Goal: Information Seeking & Learning: Understand process/instructions

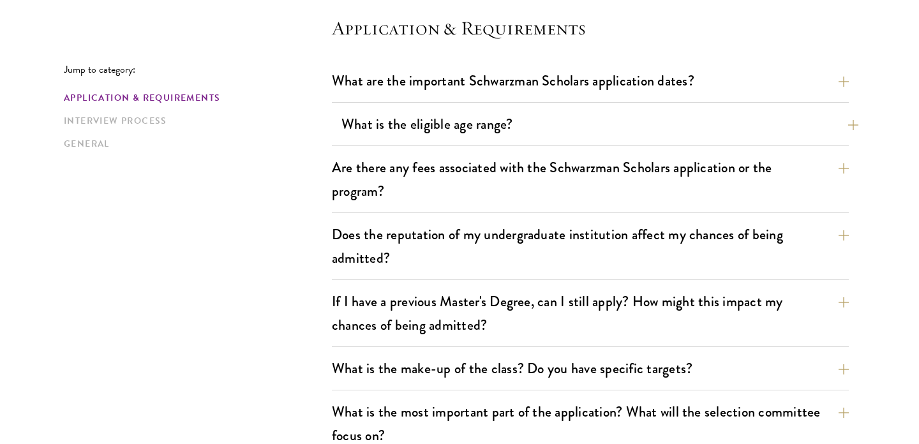
scroll to position [376, 0]
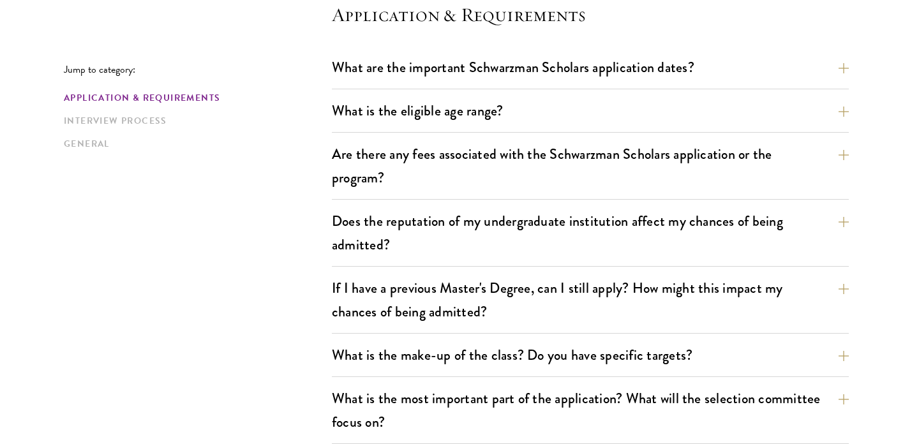
click at [396, 151] on button "Are there any fees associated with the Schwarzman Scholars application or the p…" at bounding box center [599, 166] width 517 height 52
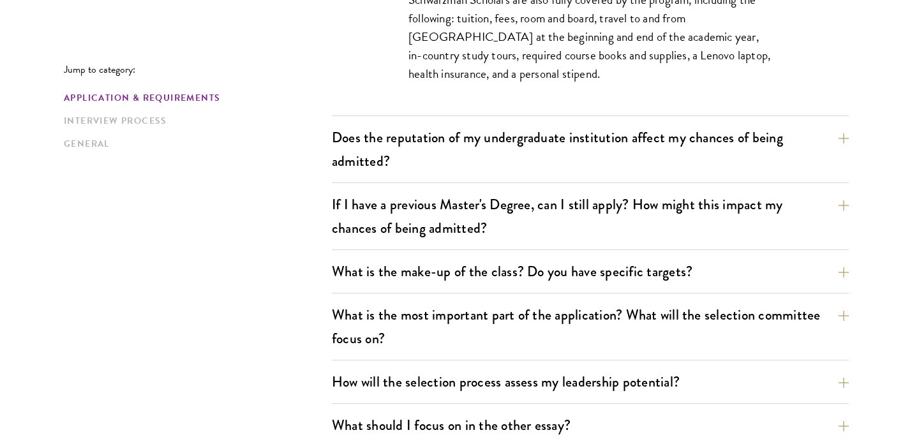
scroll to position [675, 0]
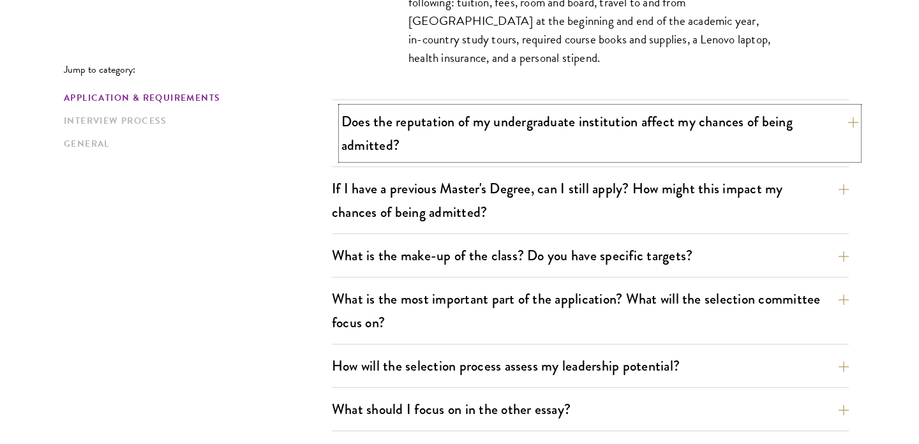
click at [404, 131] on button "Does the reputation of my undergraduate institution affect my chances of being …" at bounding box center [599, 133] width 517 height 52
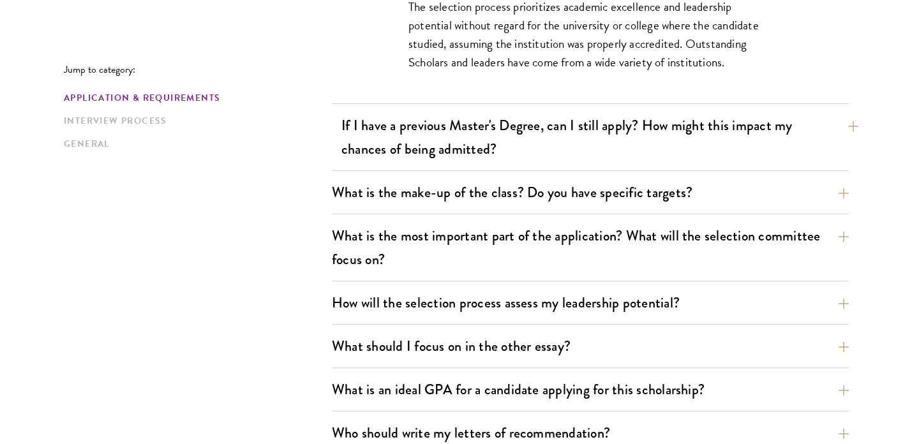
scroll to position [664, 0]
click at [546, 121] on button "If I have a previous Master's Degree, can I still apply? How might this impact …" at bounding box center [599, 136] width 517 height 52
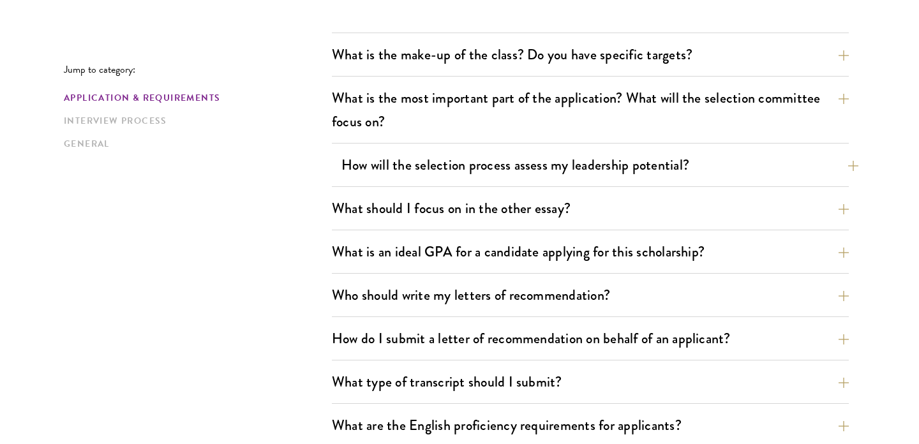
scroll to position [842, 0]
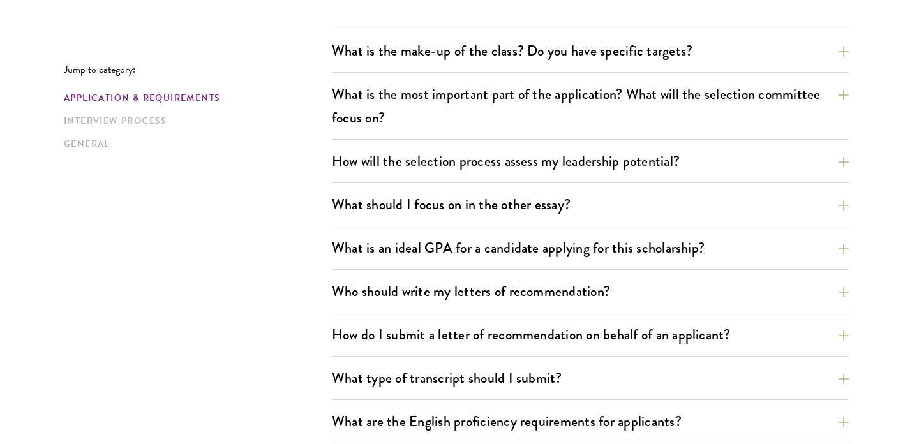
click at [424, 78] on div "What are the important Schwarzman Scholars application dates? Applicants who ho…" at bounding box center [590, 171] width 517 height 1168
click at [414, 100] on button "What is the most important part of the application? What will the selection com…" at bounding box center [599, 106] width 517 height 52
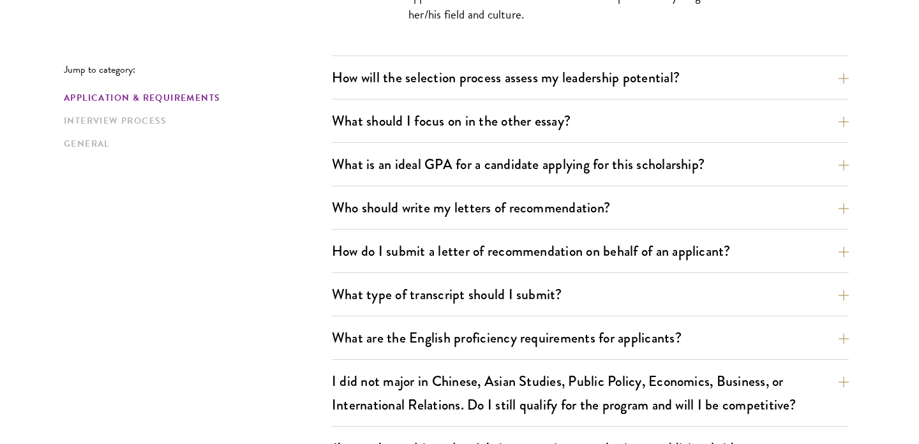
scroll to position [949, 0]
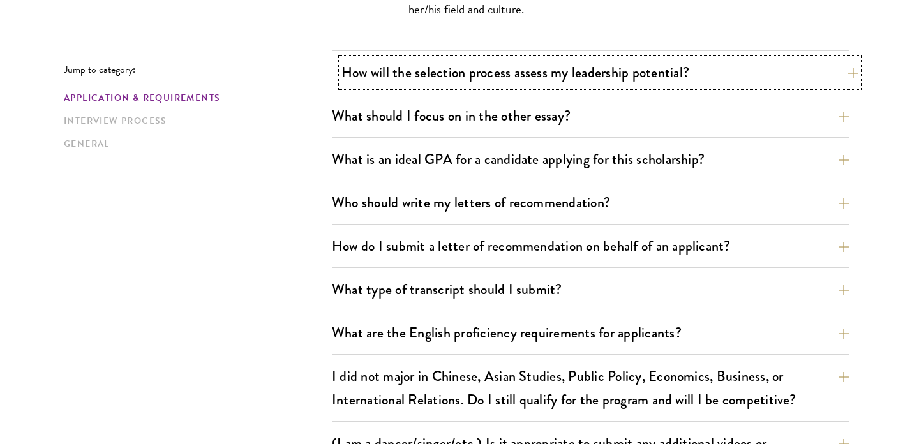
click at [405, 74] on button "How will the selection process assess my leadership potential?" at bounding box center [599, 72] width 517 height 29
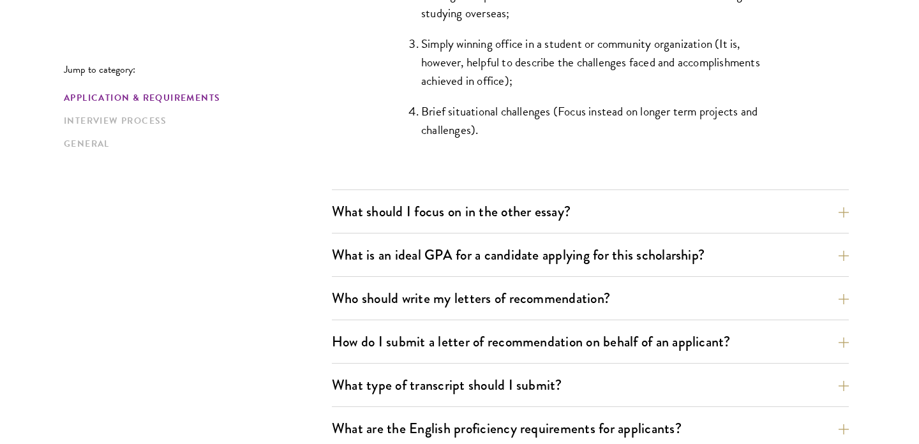
scroll to position [1379, 0]
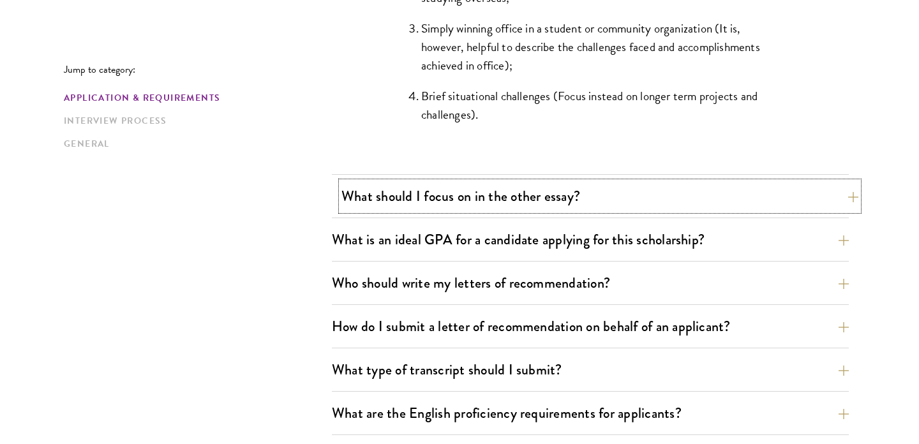
click at [380, 189] on button "What should I focus on in the other essay?" at bounding box center [599, 196] width 517 height 29
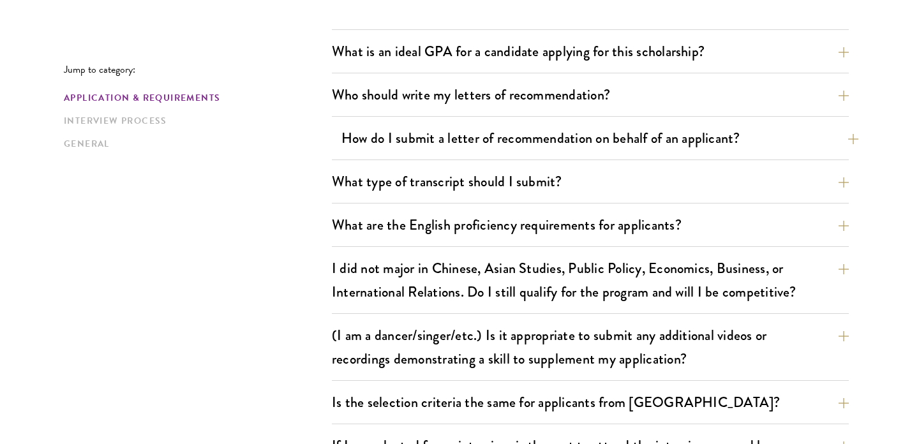
scroll to position [1110, 0]
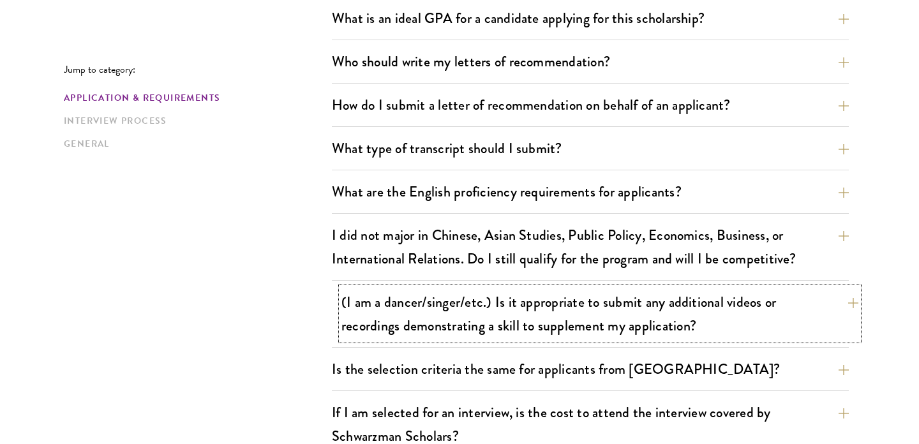
click at [383, 297] on button "(I am a dancer/singer/etc.) Is it appropriate to submit any additional videos o…" at bounding box center [599, 314] width 517 height 52
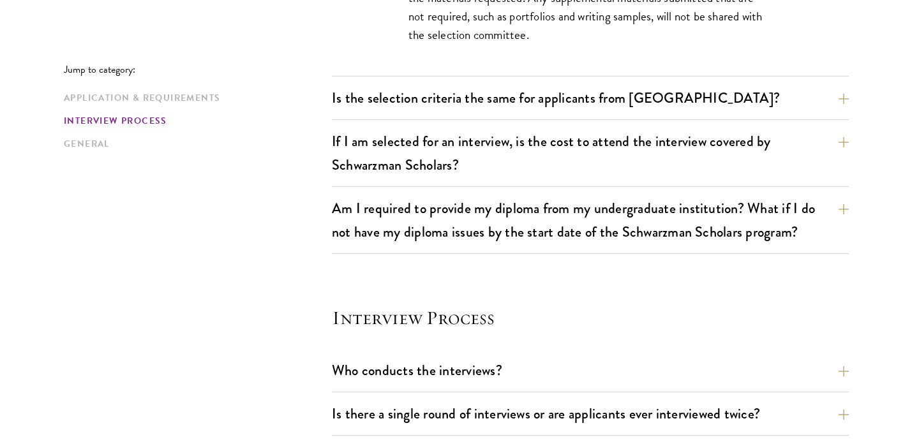
scroll to position [1363, 0]
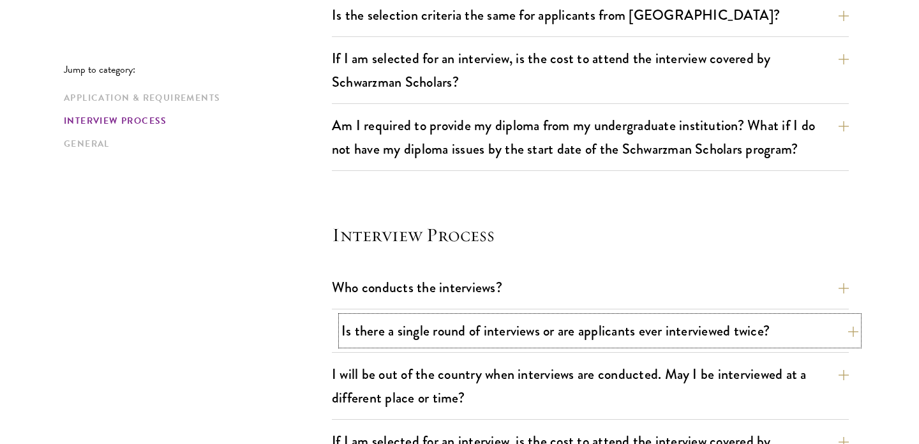
click at [347, 345] on button "Is there a single round of interviews or are applicants ever interviewed twice?" at bounding box center [599, 330] width 517 height 29
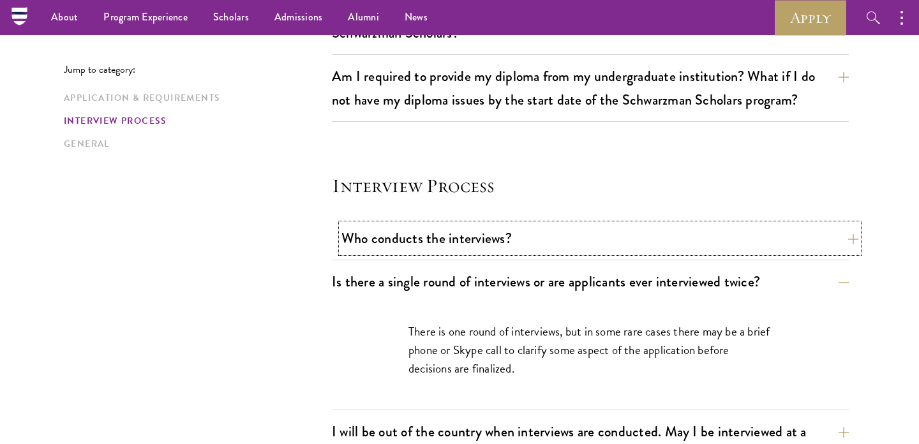
click at [372, 253] on button "Who conducts the interviews?" at bounding box center [599, 238] width 517 height 29
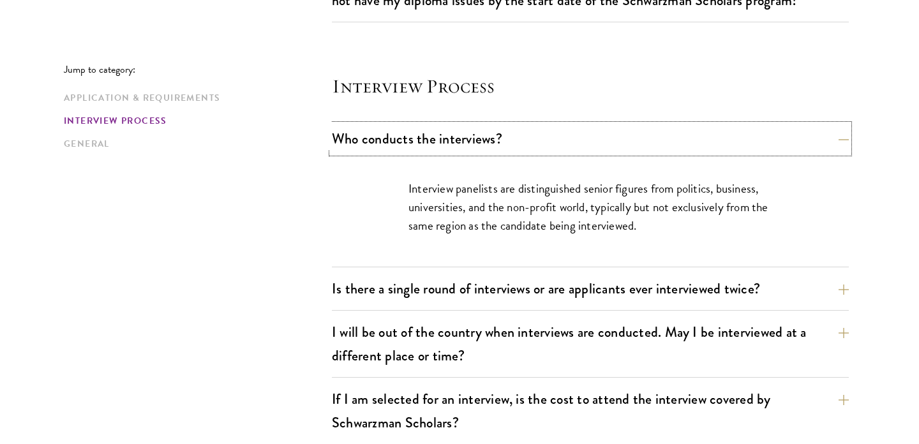
scroll to position [1415, 0]
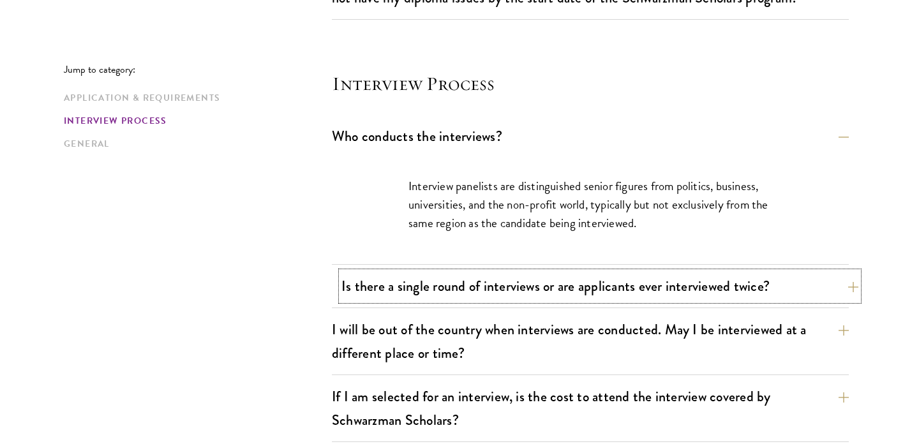
click at [376, 295] on button "Is there a single round of interviews or are applicants ever interviewed twice?" at bounding box center [599, 286] width 517 height 29
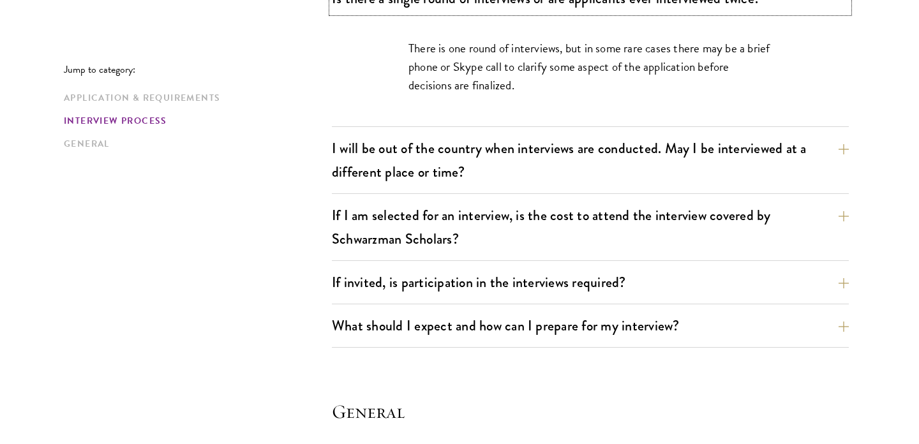
scroll to position [1607, 0]
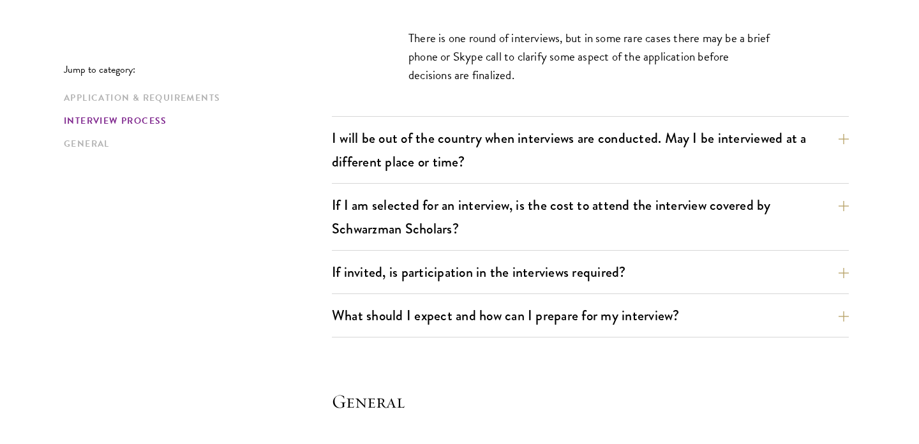
click at [413, 122] on div "Who conducts the interviews? Interview panelists are distinguished senior figur…" at bounding box center [590, 133] width 517 height 407
click at [410, 127] on button "I will be out of the country when interviews are conducted. May I be interviewe…" at bounding box center [599, 150] width 517 height 52
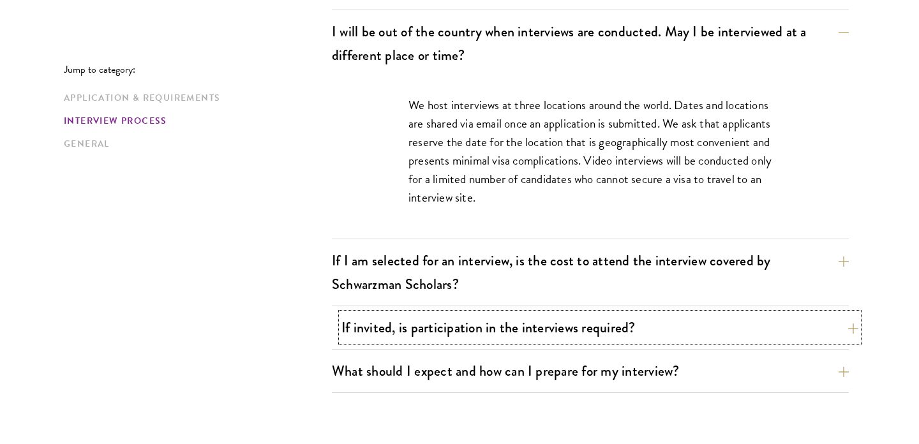
click at [412, 326] on button "If invited, is participation in the interviews required?" at bounding box center [599, 327] width 517 height 29
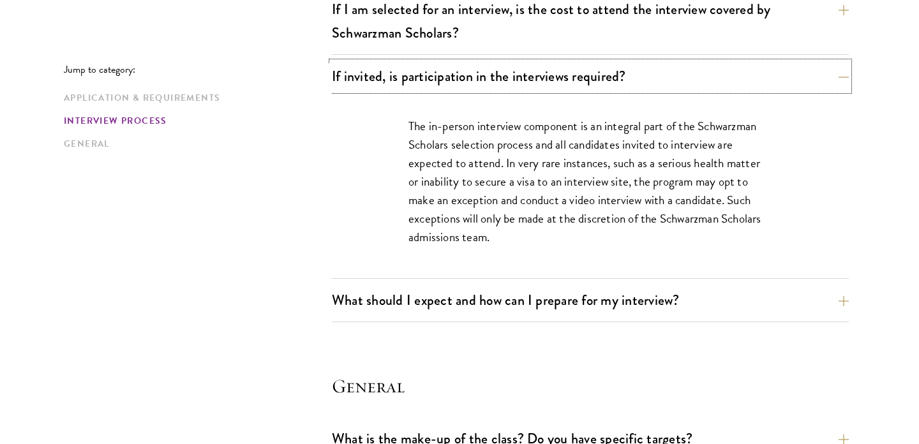
scroll to position [1707, 0]
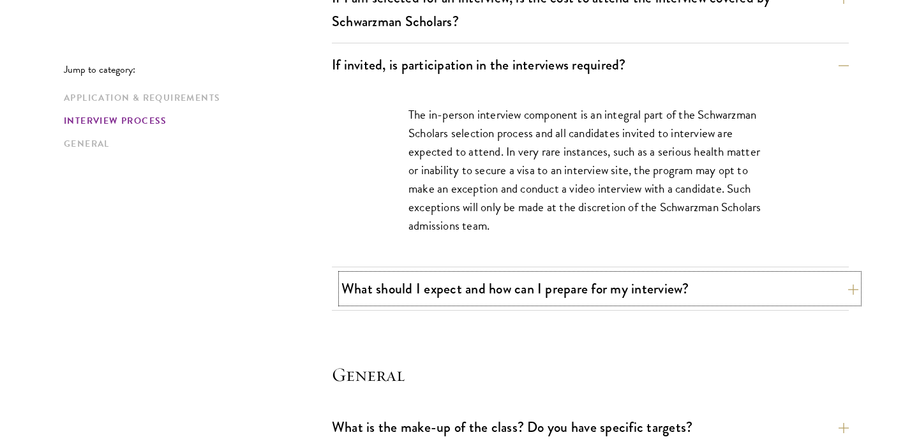
click at [426, 290] on button "What should I expect and how can I prepare for my interview?" at bounding box center [599, 288] width 517 height 29
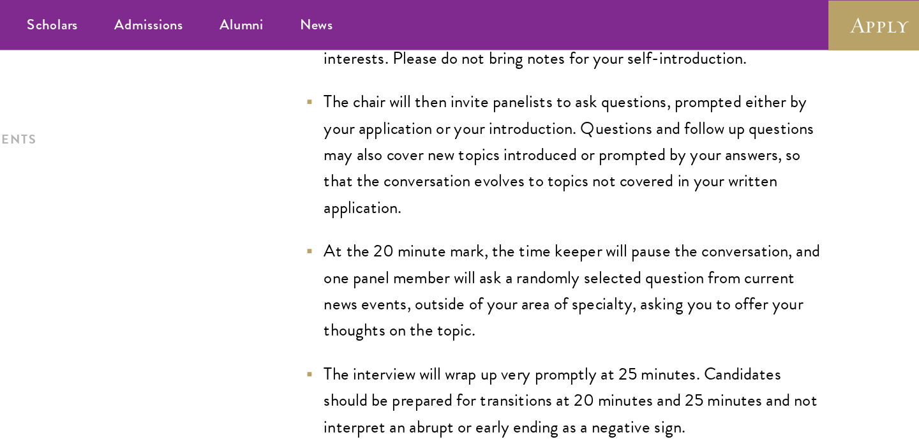
scroll to position [2050, 0]
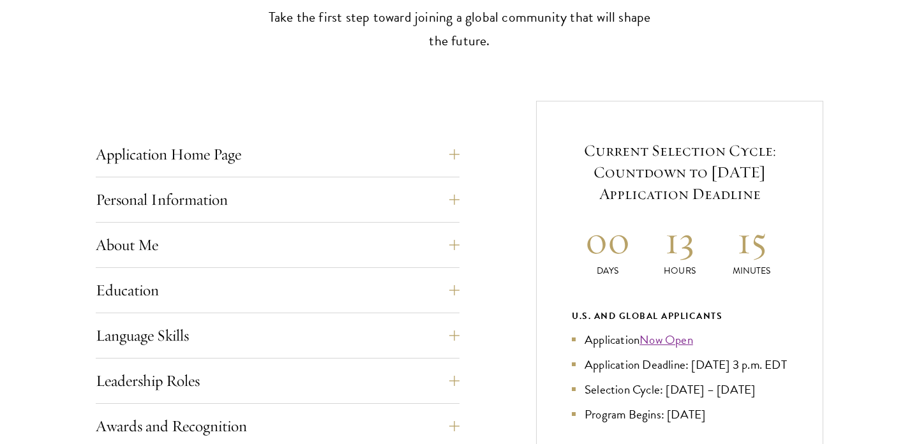
scroll to position [669, 0]
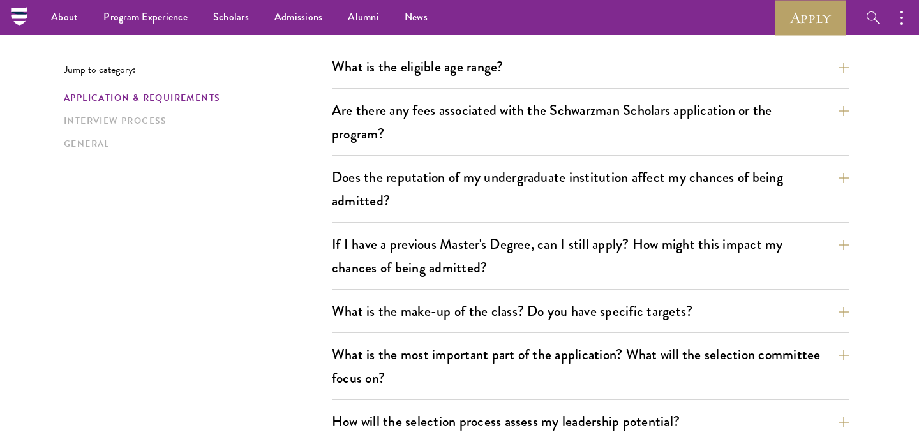
scroll to position [517, 0]
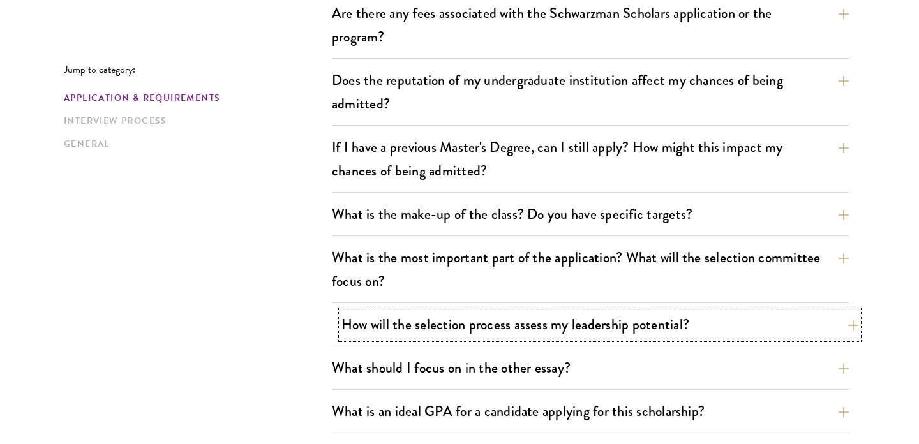
click at [543, 310] on button "How will the selection process assess my leadership potential?" at bounding box center [599, 324] width 517 height 29
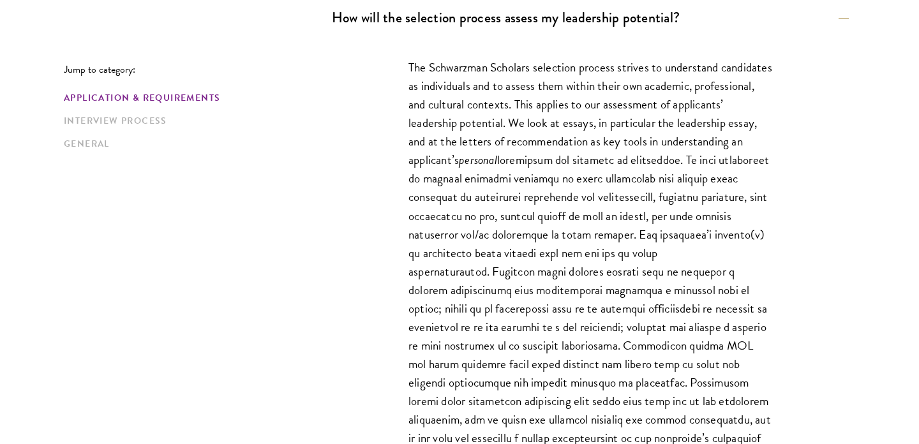
click at [512, 193] on p "The Schwarzman Scholars selection process strives to understand candidates as i…" at bounding box center [590, 262] width 364 height 408
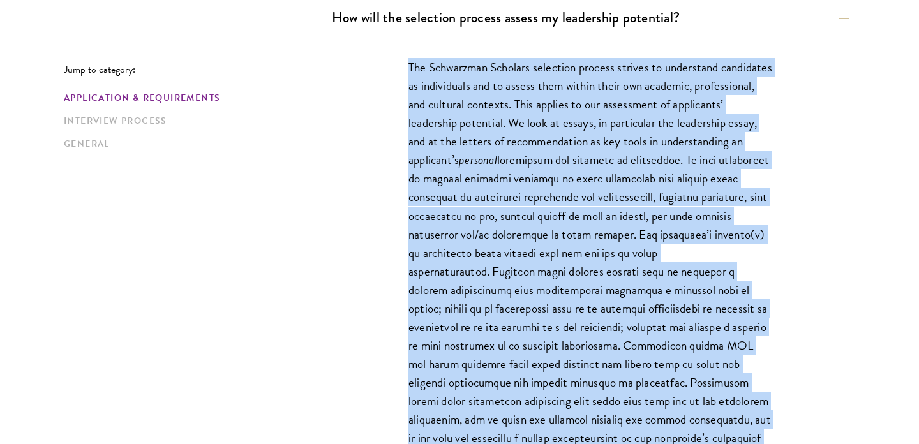
click at [512, 193] on p "The Schwarzman Scholars selection process strives to understand candidates as i…" at bounding box center [590, 262] width 364 height 408
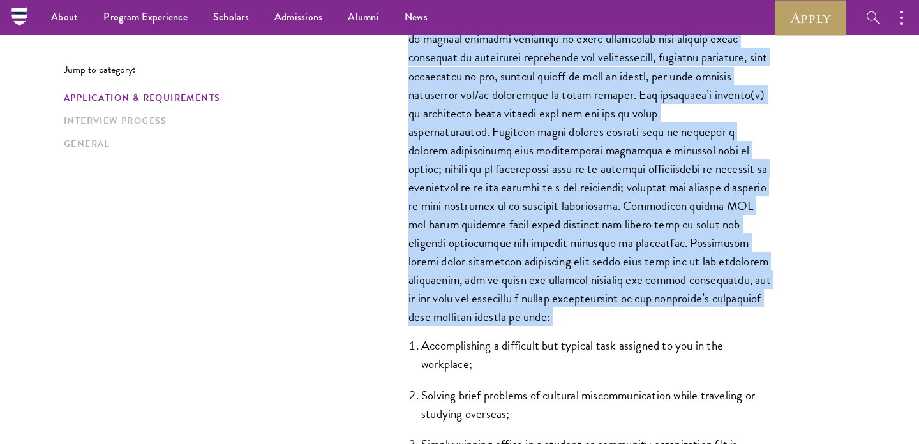
scroll to position [933, 0]
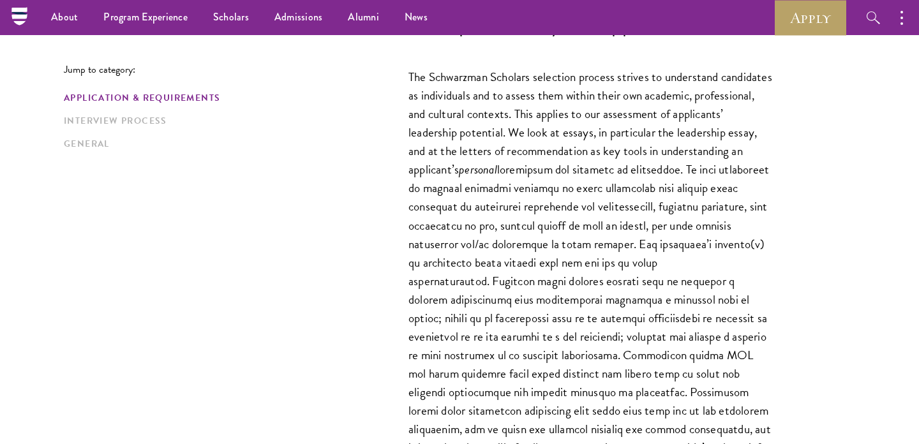
click at [547, 276] on p "The Schwarzman Scholars selection process strives to understand candidates as i…" at bounding box center [590, 272] width 364 height 408
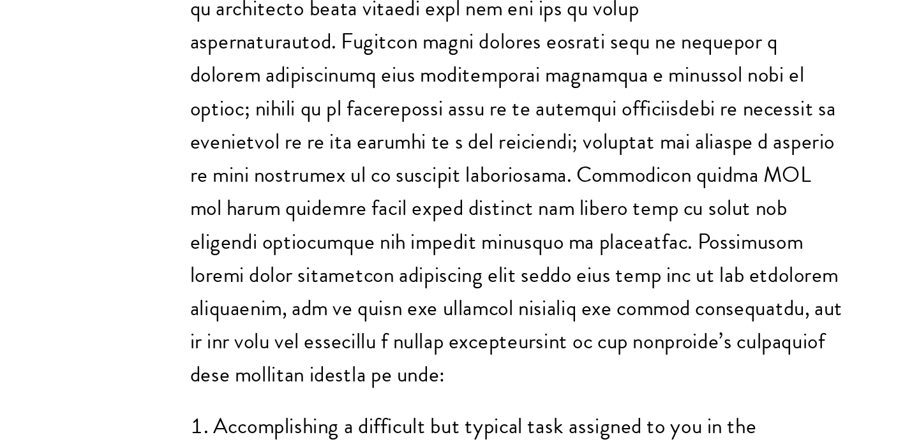
scroll to position [875, 0]
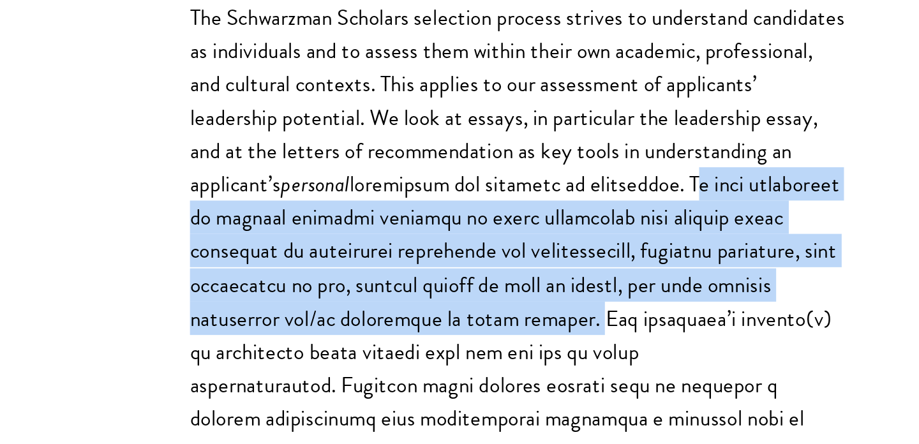
drag, startPoint x: 463, startPoint y: 121, endPoint x: 758, endPoint y: 185, distance: 302.2
click at [758, 185] on p "The Schwarzman Scholars selection process strives to understand candidates as i…" at bounding box center [590, 210] width 364 height 408
copy p "We want candidates to provide specific examples of their leadership that explor…"
click at [431, 151] on p "The Schwarzman Scholars selection process strives to understand candidates as i…" at bounding box center [590, 210] width 364 height 408
